Goal: Find specific page/section: Find specific page/section

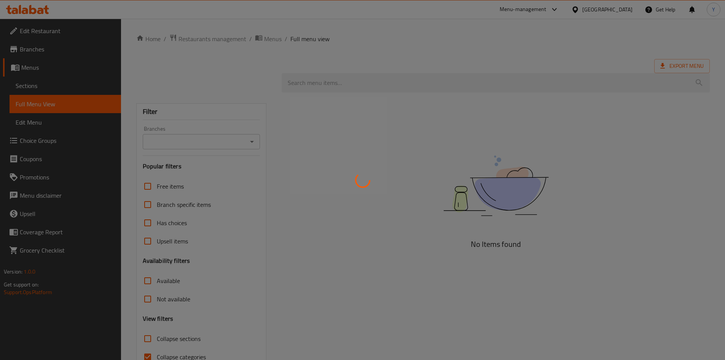
click at [347, 10] on div at bounding box center [362, 180] width 725 height 360
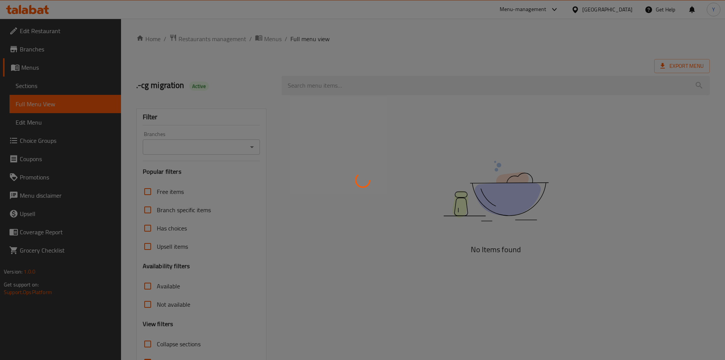
drag, startPoint x: 0, startPoint y: 0, endPoint x: 588, endPoint y: 9, distance: 587.7
click at [588, 9] on div at bounding box center [362, 180] width 725 height 360
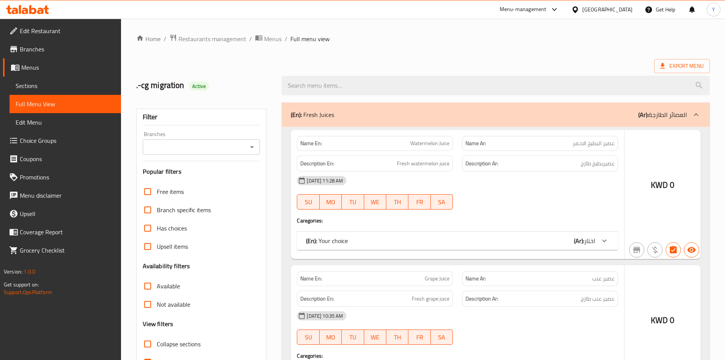
click at [556, 9] on icon at bounding box center [554, 9] width 5 height 3
click at [559, 10] on icon at bounding box center [554, 9] width 9 height 9
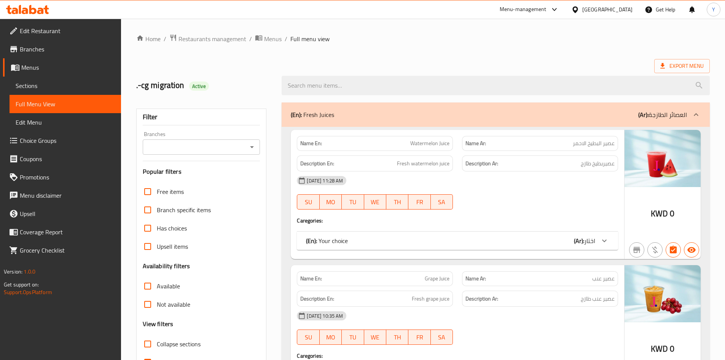
click at [559, 10] on icon at bounding box center [554, 9] width 9 height 9
click at [551, 53] on div "Global Quality Control Center" at bounding box center [519, 51] width 67 height 8
